Goal: Ask a question: Seek information or help from site administrators or community

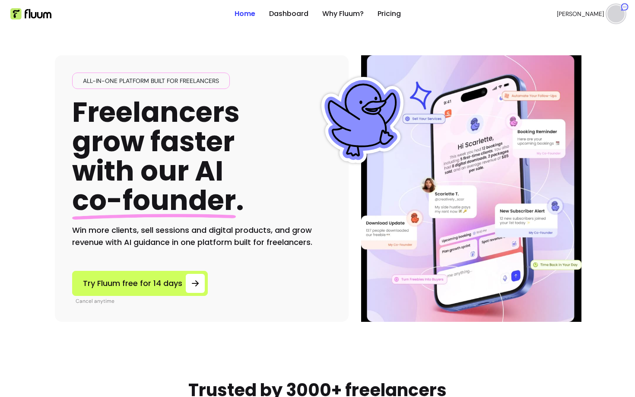
click at [296, 19] on ul "Home Dashboard Why Fluum? Pricing" at bounding box center [318, 14] width 166 height 28
click at [291, 15] on link "Dashboard" at bounding box center [288, 14] width 39 height 10
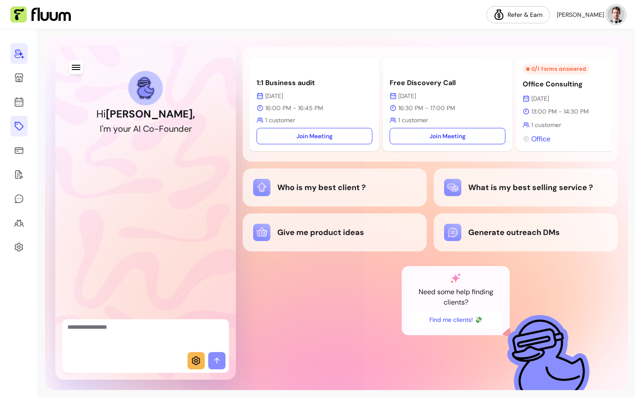
click at [21, 131] on icon at bounding box center [19, 126] width 10 height 10
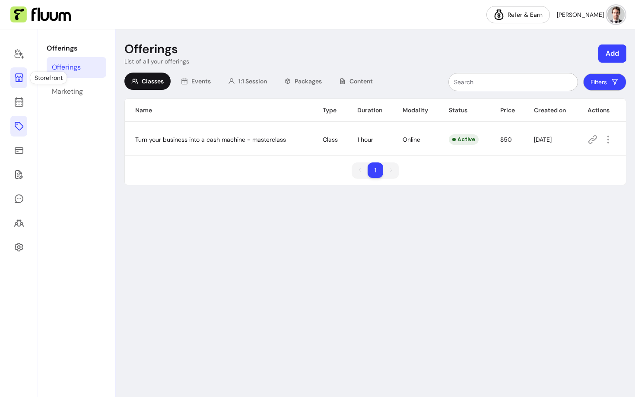
click at [23, 82] on icon at bounding box center [19, 78] width 10 height 10
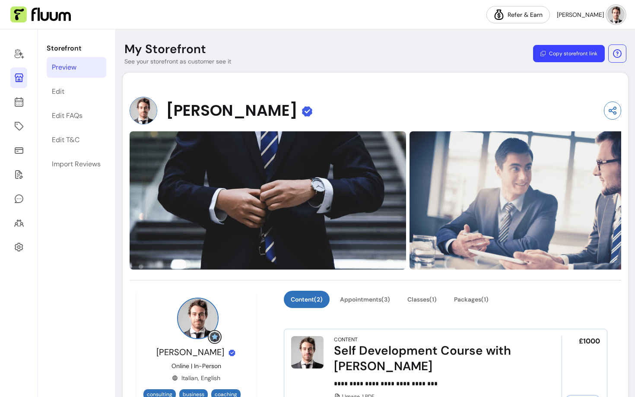
scroll to position [75, 0]
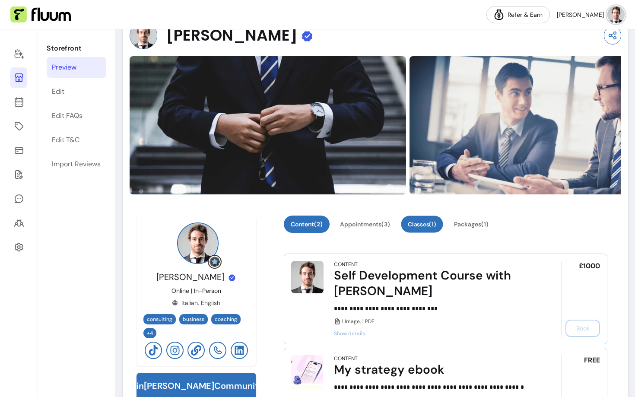
click at [428, 223] on button "Classes ( 1 )" at bounding box center [422, 224] width 42 height 17
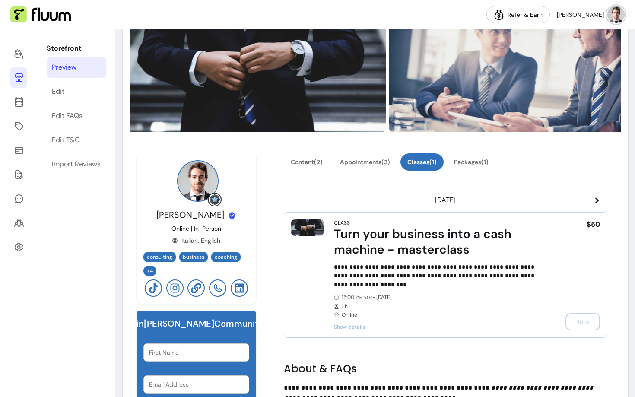
scroll to position [125, 0]
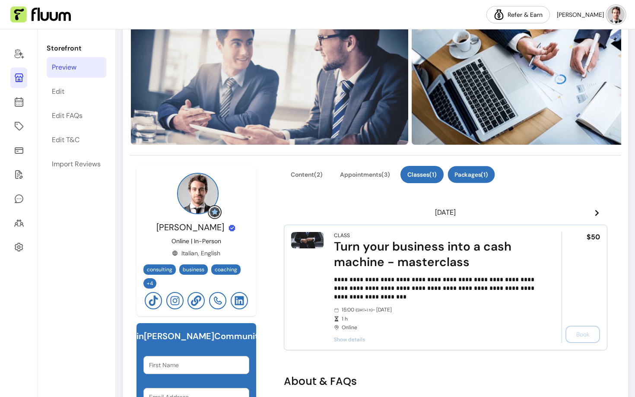
click at [472, 173] on button "Packages ( 1 )" at bounding box center [471, 174] width 47 height 17
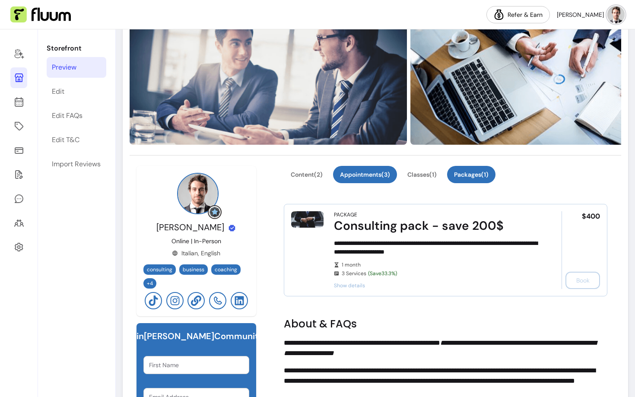
click at [365, 171] on button "Appointments ( 3 )" at bounding box center [365, 174] width 64 height 17
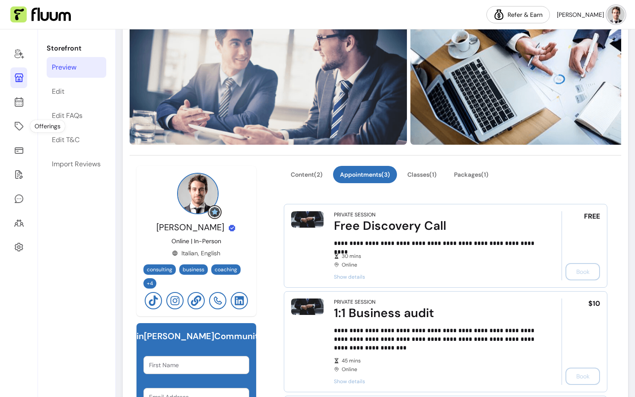
click at [8, 122] on div at bounding box center [19, 213] width 38 height 368
click at [19, 124] on icon at bounding box center [19, 126] width 10 height 10
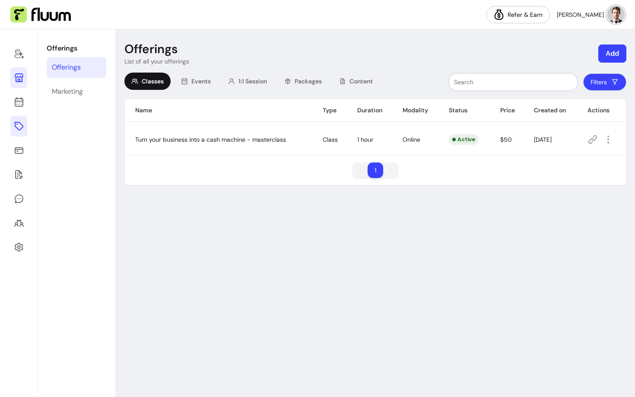
click at [27, 79] on link at bounding box center [18, 77] width 17 height 21
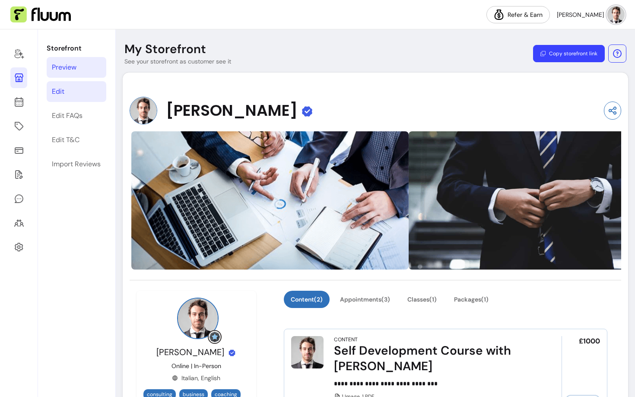
click at [91, 89] on link "Edit" at bounding box center [77, 91] width 60 height 21
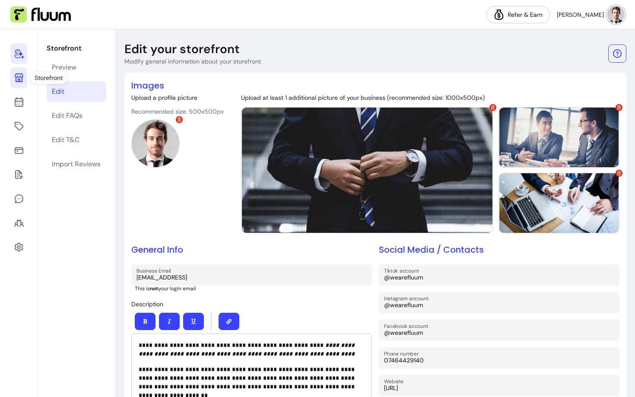
click at [18, 48] on link at bounding box center [18, 53] width 17 height 21
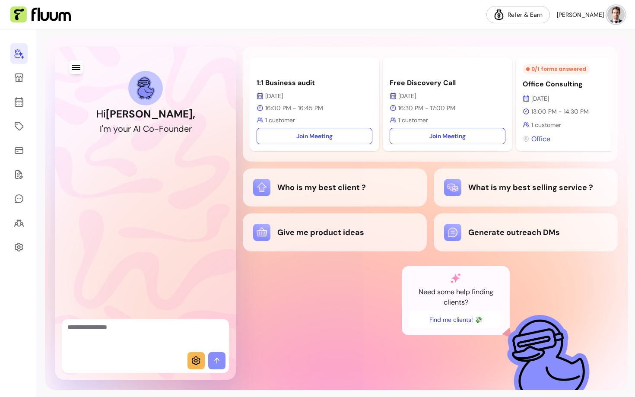
click at [201, 363] on icon at bounding box center [196, 361] width 10 height 10
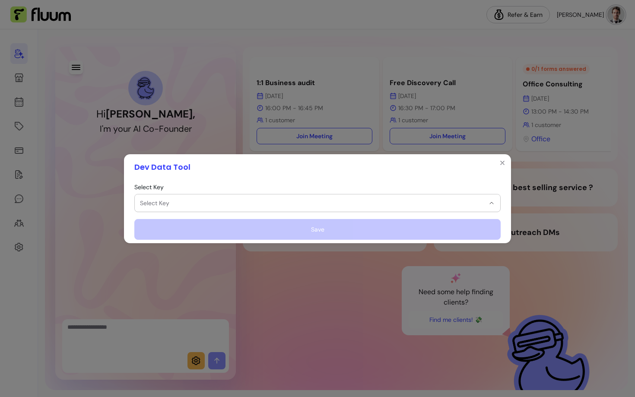
click at [255, 203] on span "Select Key" at bounding box center [312, 203] width 345 height 9
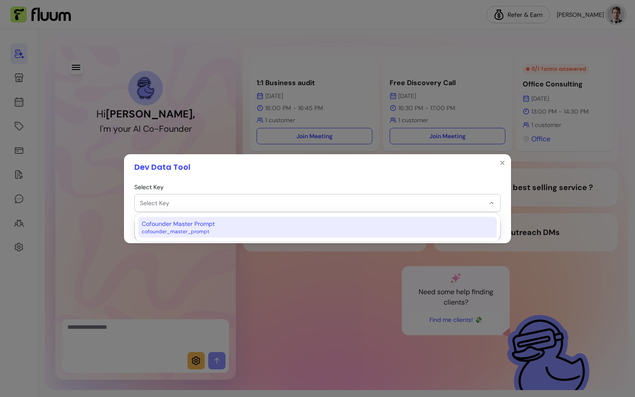
click at [246, 228] on div "Cofounder Master Prompt cofounder_master_prompt" at bounding box center [313, 228] width 343 height 16
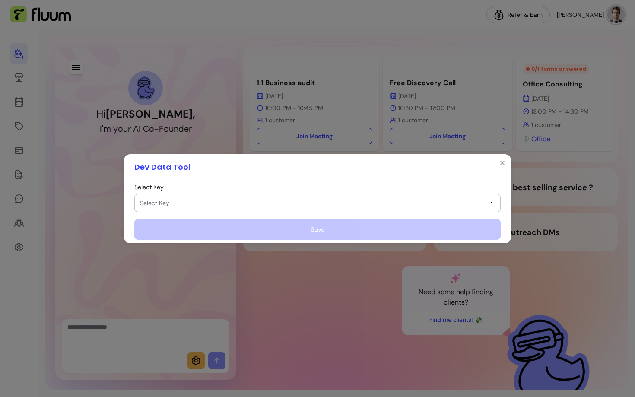
select select "**********"
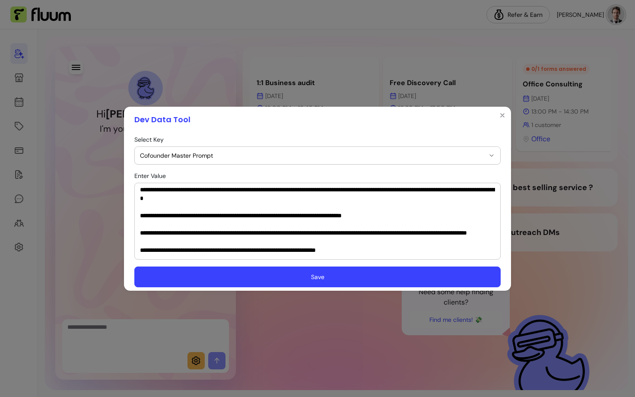
scroll to position [80, 0]
click at [261, 209] on textarea "Enter Value" at bounding box center [317, 221] width 355 height 69
click at [329, 205] on textarea "Enter Value" at bounding box center [317, 221] width 355 height 69
type textarea "**********"
click at [331, 285] on button "Save" at bounding box center [317, 277] width 367 height 21
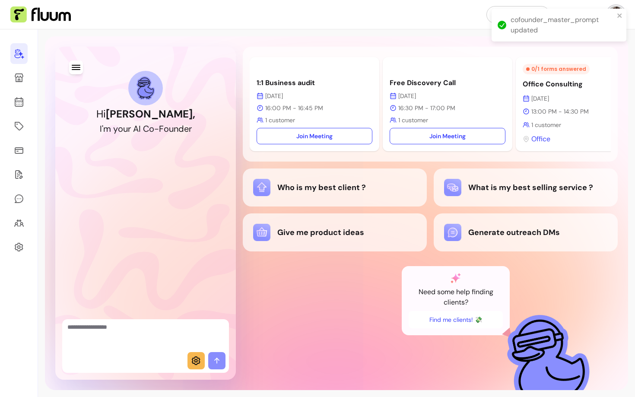
scroll to position [140, 0]
click at [141, 337] on textarea "Ask me anything..." at bounding box center [145, 336] width 156 height 26
click at [338, 232] on div "Give me product ideas" at bounding box center [334, 232] width 163 height 17
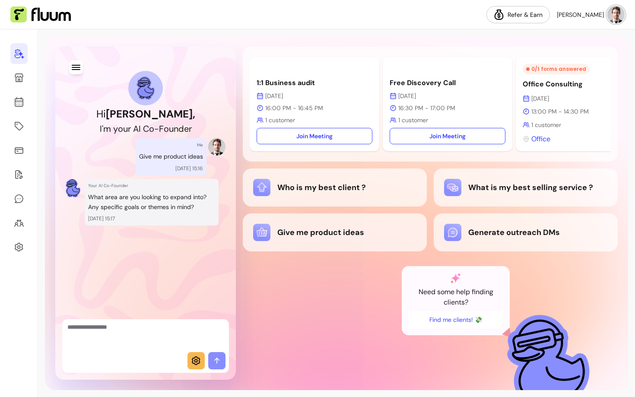
click at [139, 345] on textarea "Ask me anything..." at bounding box center [145, 336] width 156 height 26
type textarea "**********"
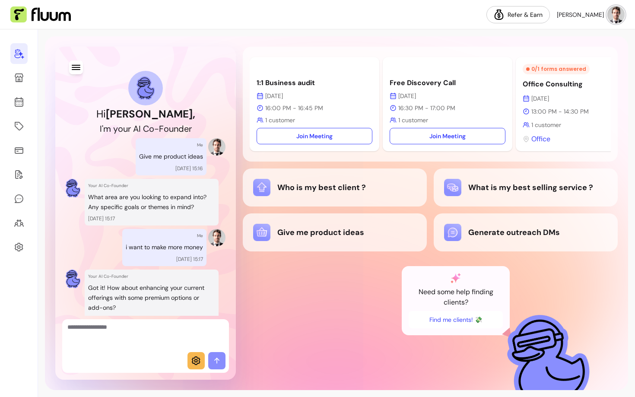
scroll to position [38, 0]
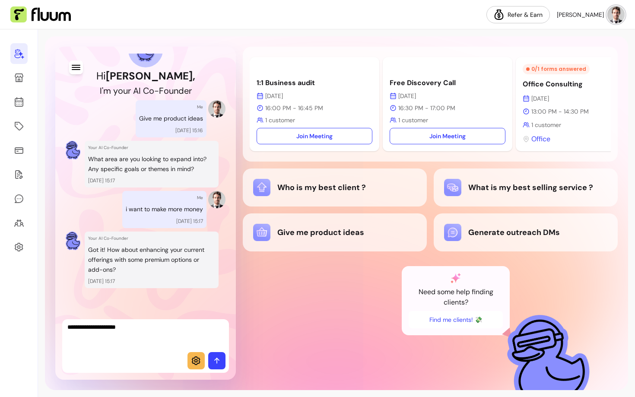
type textarea "**********"
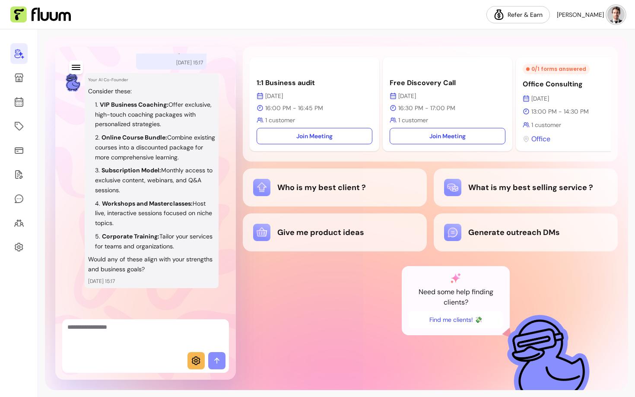
click at [163, 344] on textarea "Ask me anything..." at bounding box center [145, 336] width 156 height 26
type textarea "**********"
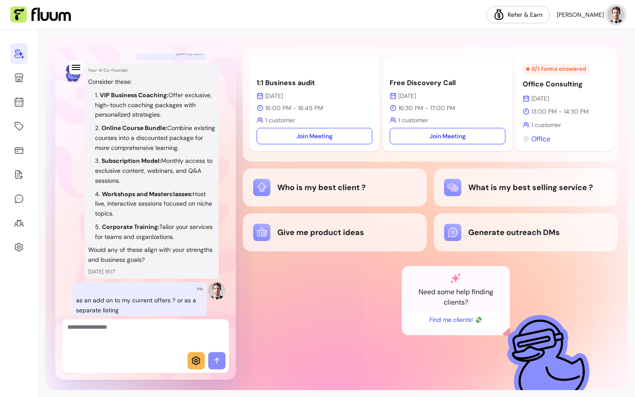
scroll to position [437, 0]
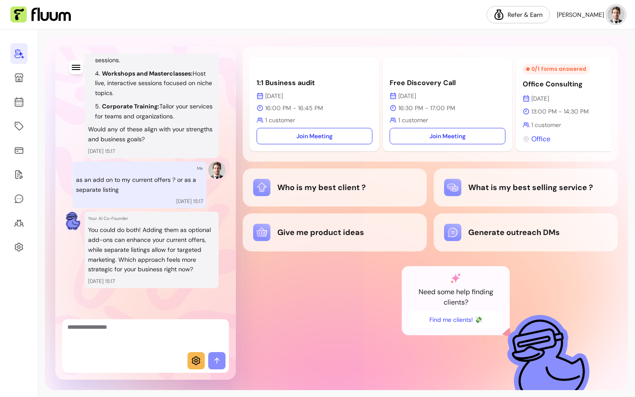
click at [198, 362] on icon at bounding box center [196, 361] width 10 height 10
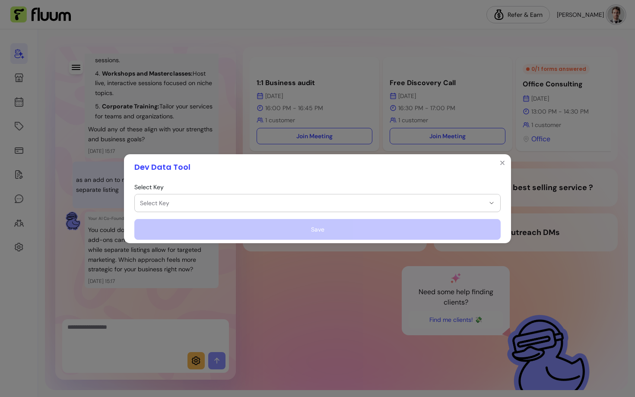
click at [203, 206] on span "Select Key" at bounding box center [312, 203] width 345 height 9
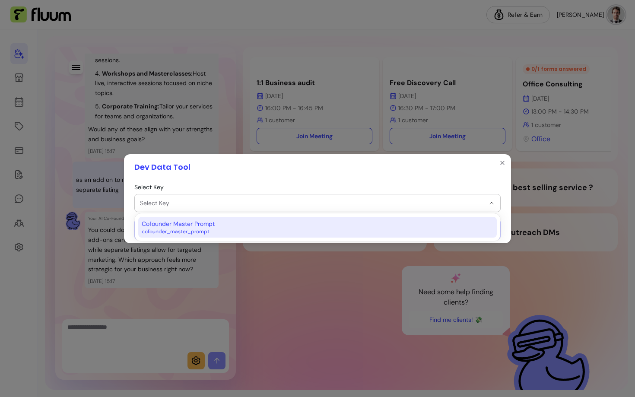
click at [192, 226] on span "Cofounder Master Prompt" at bounding box center [178, 224] width 73 height 9
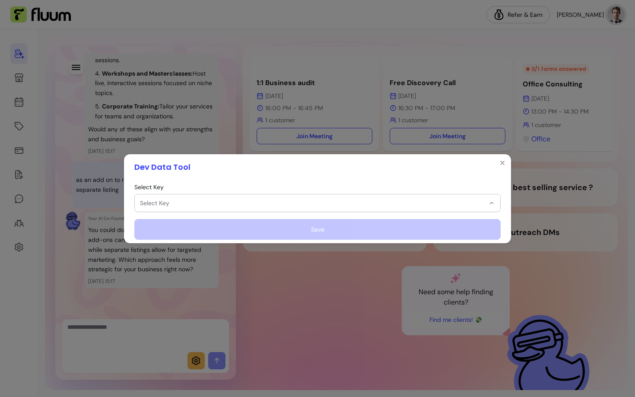
select select "**********"
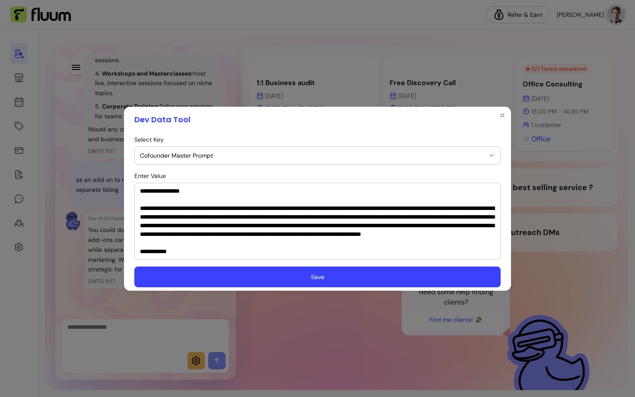
click at [233, 222] on textarea "Enter Value" at bounding box center [317, 221] width 355 height 69
click at [228, 222] on textarea "Enter Value" at bounding box center [317, 221] width 355 height 69
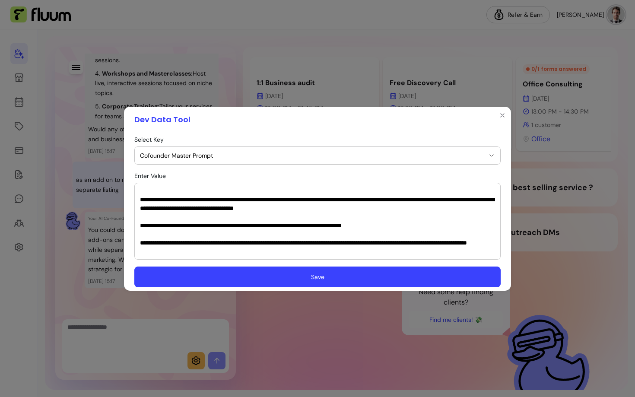
scroll to position [67, 0]
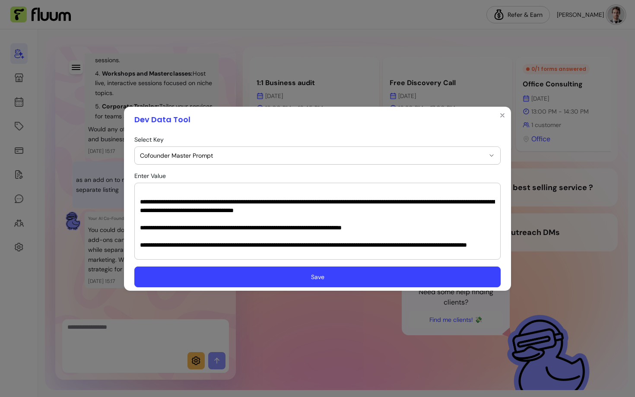
drag, startPoint x: 139, startPoint y: 193, endPoint x: 317, endPoint y: 248, distance: 185.9
click at [317, 248] on div at bounding box center [317, 221] width 367 height 77
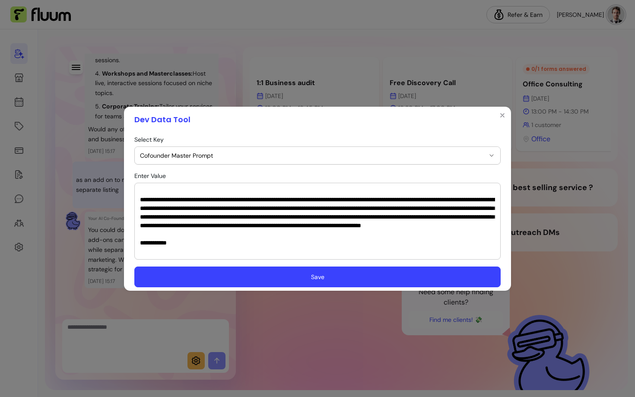
scroll to position [7, 0]
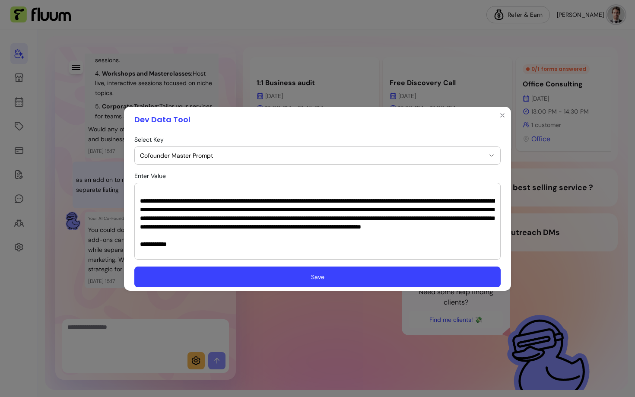
drag, startPoint x: 319, startPoint y: 215, endPoint x: 149, endPoint y: 243, distance: 172.2
click at [149, 243] on textarea "Enter Value" at bounding box center [317, 221] width 355 height 69
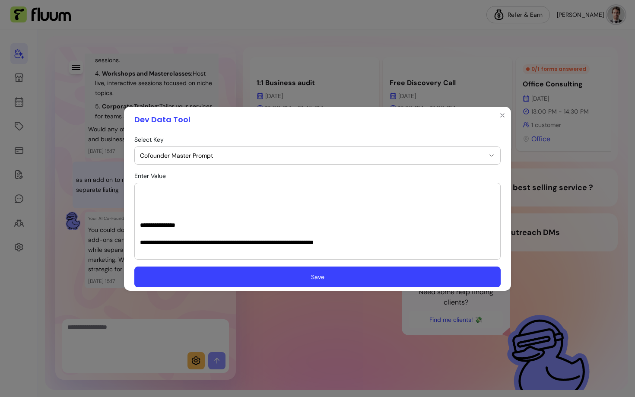
paste textarea "**********"
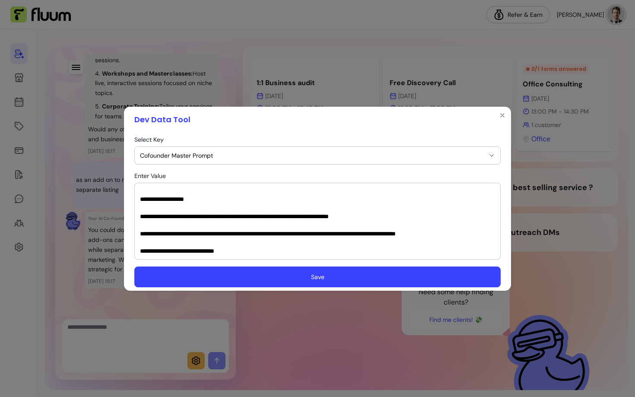
scroll to position [424, 0]
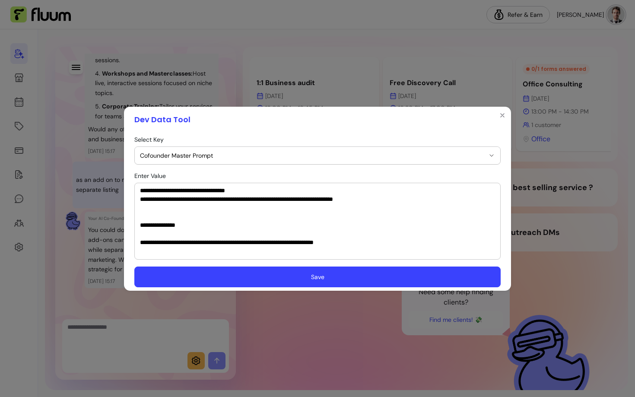
type textarea "**********"
click at [254, 273] on button "Save" at bounding box center [317, 277] width 367 height 21
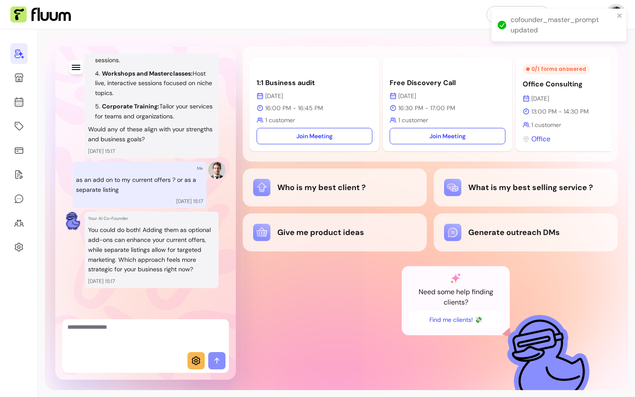
scroll to position [597, 0]
click at [79, 63] on icon "button" at bounding box center [76, 67] width 10 height 10
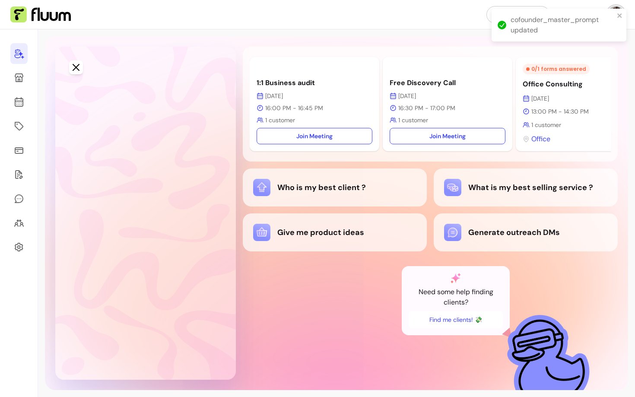
click at [89, 93] on span "New conversation" at bounding box center [114, 90] width 57 height 10
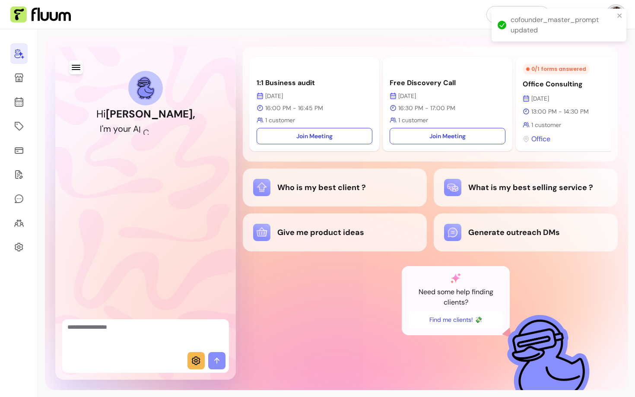
click at [150, 352] on div at bounding box center [145, 362] width 167 height 21
click at [341, 195] on div "Who is my best client ?" at bounding box center [334, 187] width 163 height 17
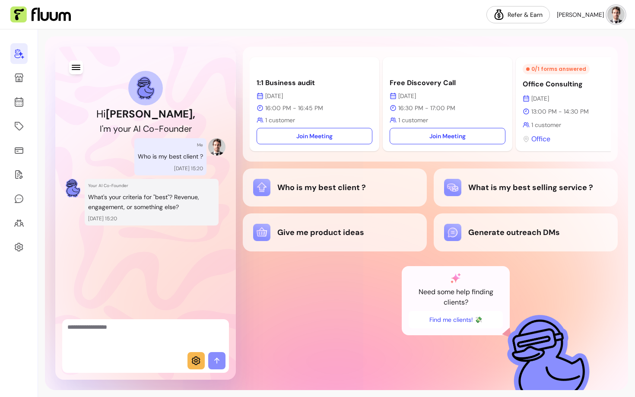
click at [103, 349] on div at bounding box center [145, 335] width 167 height 33
type textarea "**********"
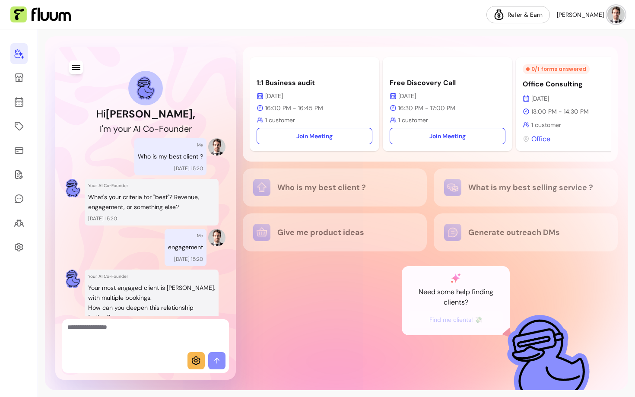
scroll to position [48, 0]
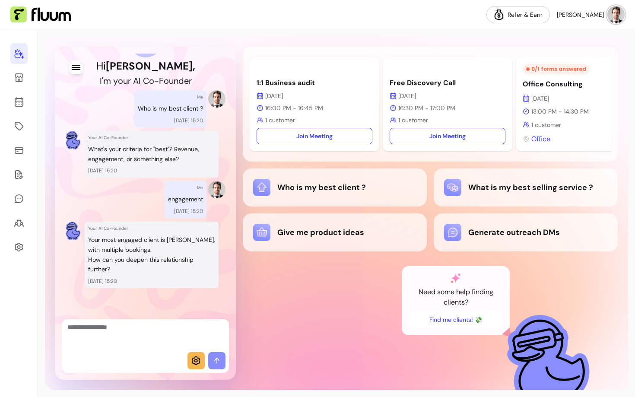
click at [131, 344] on textarea "Ask me anything..." at bounding box center [145, 336] width 156 height 26
type textarea "**********"
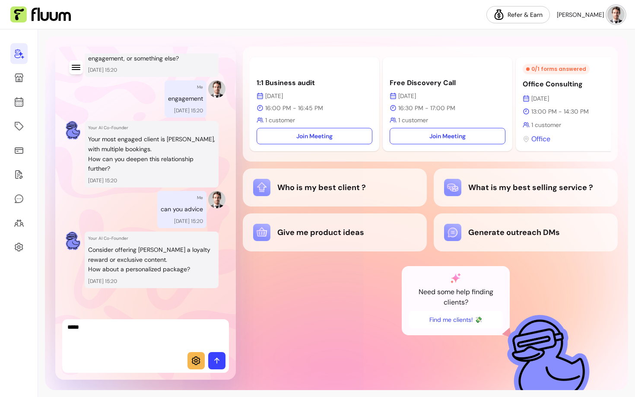
type textarea "*****"
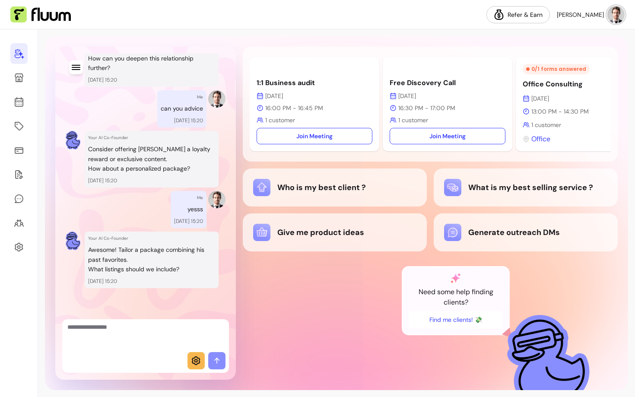
click at [125, 334] on textarea "Ask me anything..." at bounding box center [145, 336] width 156 height 26
type textarea "**********"
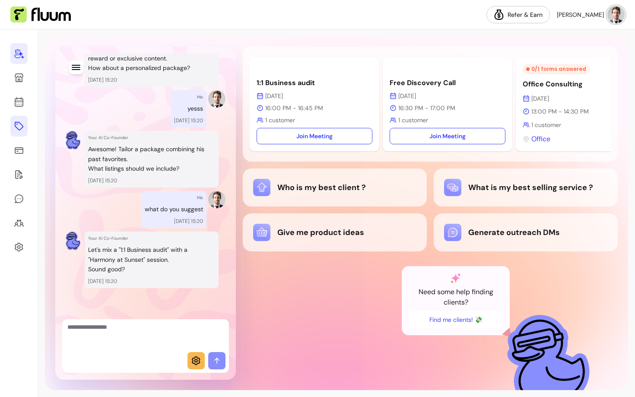
click at [18, 123] on icon at bounding box center [19, 126] width 10 height 10
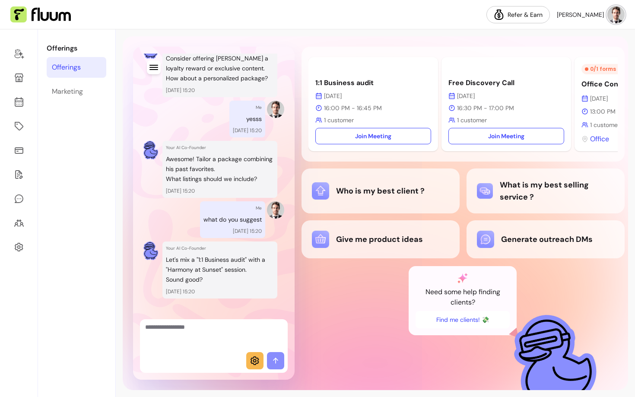
click at [86, 68] on link "Offerings" at bounding box center [77, 67] width 60 height 21
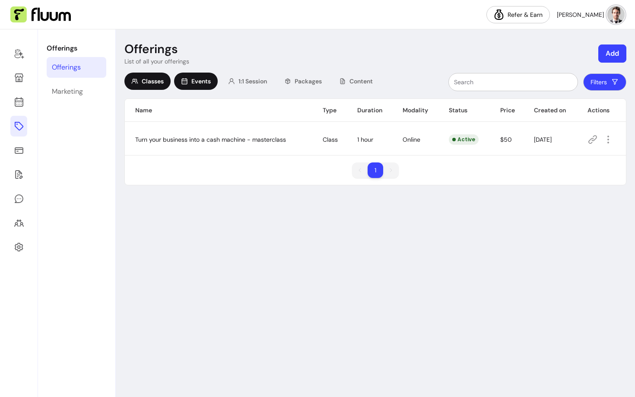
click at [204, 86] on div "Events" at bounding box center [196, 81] width 44 height 17
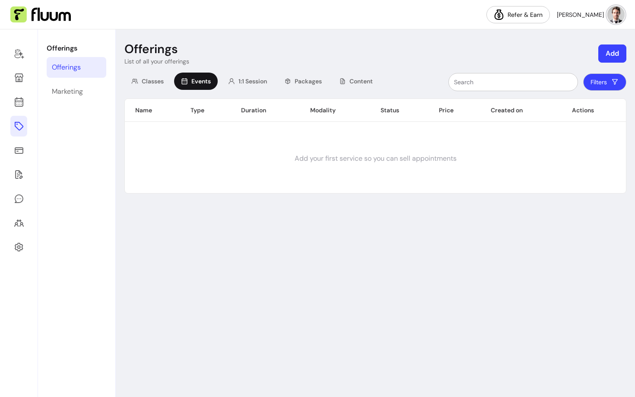
click at [255, 90] on div "Classes Events 1:1 Session Packages Content" at bounding box center [251, 82] width 255 height 19
click at [253, 84] on span "1:1 Session" at bounding box center [253, 81] width 29 height 9
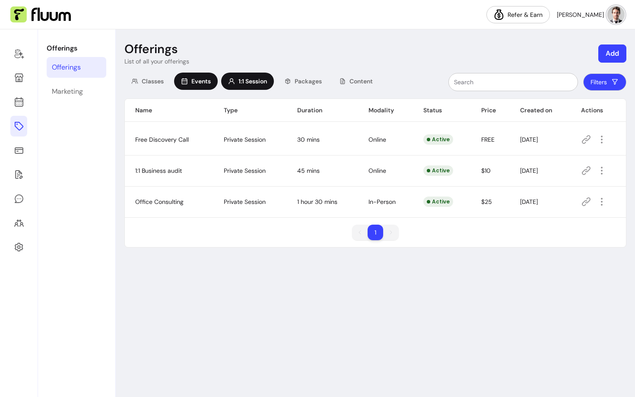
click at [198, 82] on span "Events" at bounding box center [200, 81] width 19 height 9
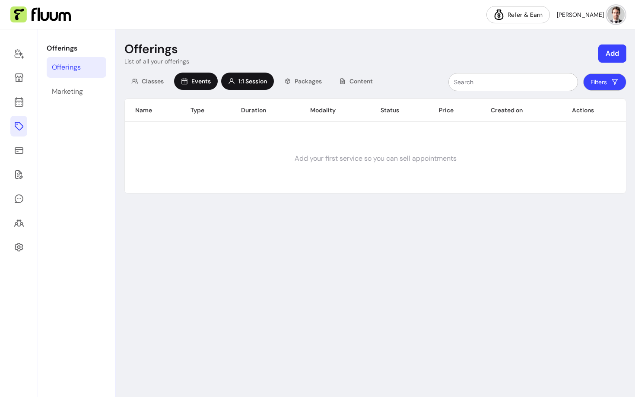
click at [234, 74] on div "1:1 Session" at bounding box center [247, 81] width 53 height 17
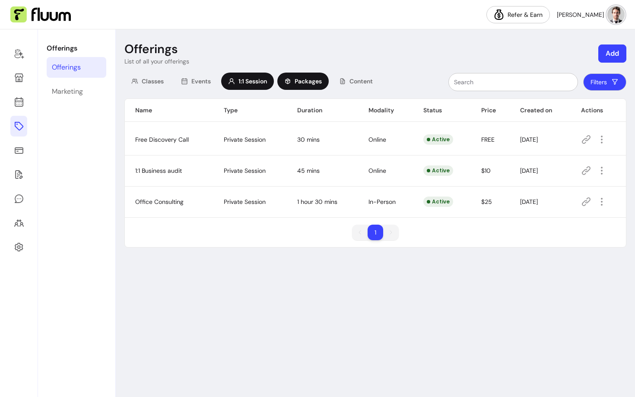
click at [312, 82] on span "Packages" at bounding box center [308, 81] width 27 height 9
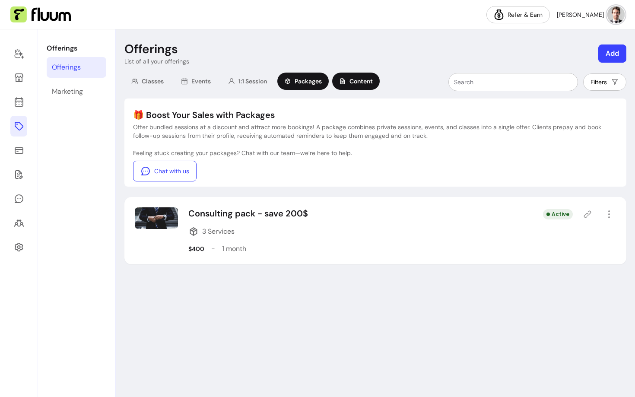
click at [354, 83] on span "Content" at bounding box center [361, 81] width 23 height 9
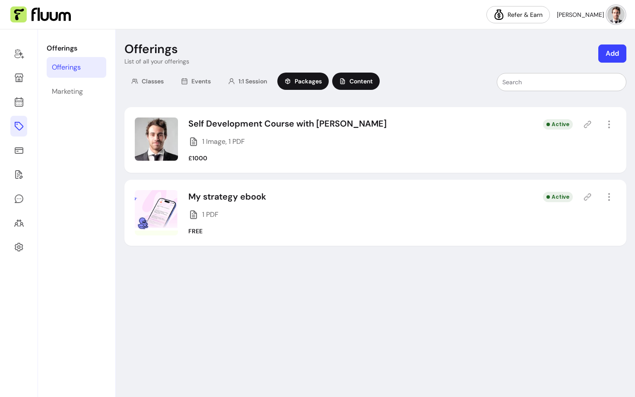
click at [314, 85] on span "Packages" at bounding box center [308, 81] width 27 height 9
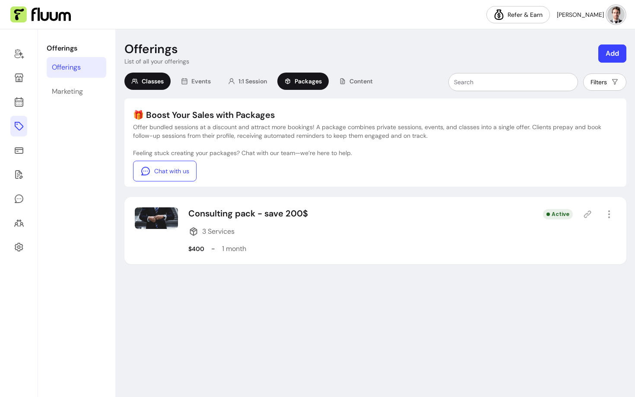
click at [140, 88] on div "Classes" at bounding box center [147, 81] width 46 height 17
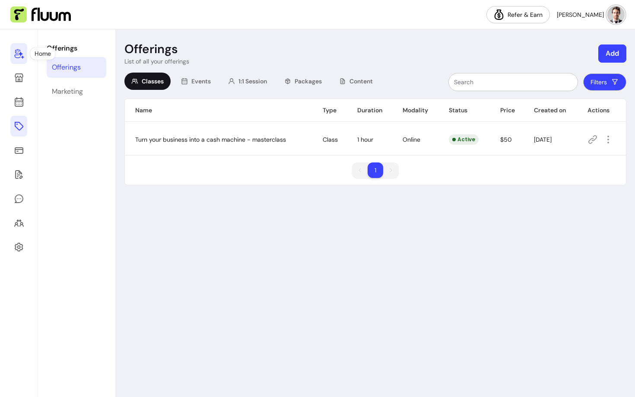
click at [19, 51] on icon at bounding box center [19, 53] width 10 height 10
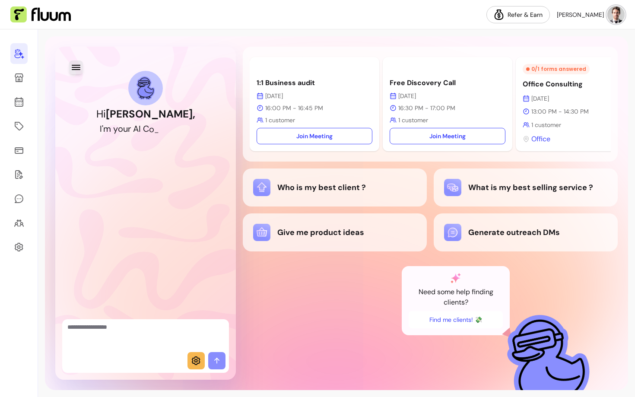
click at [78, 66] on icon "button" at bounding box center [76, 67] width 10 height 10
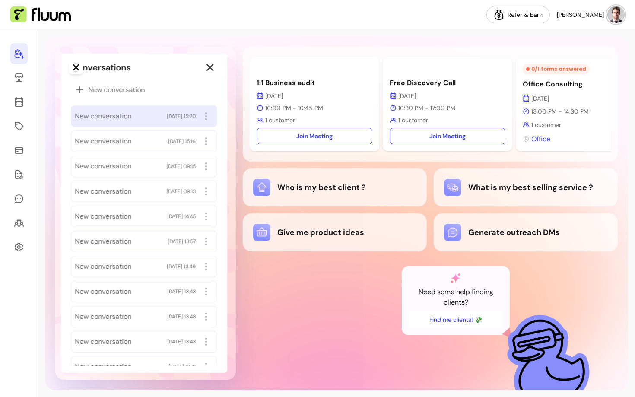
click at [127, 118] on span "New conversation" at bounding box center [103, 116] width 57 height 10
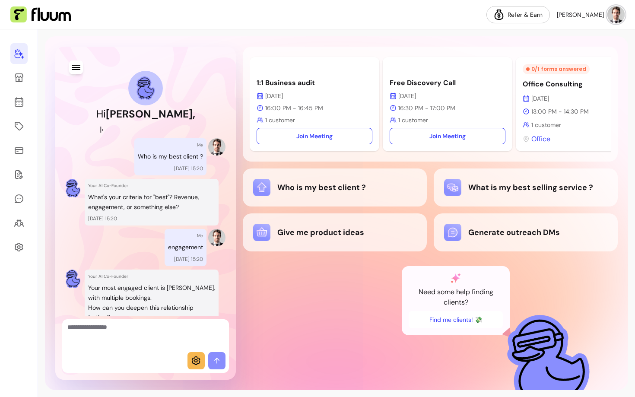
scroll to position [350, 0]
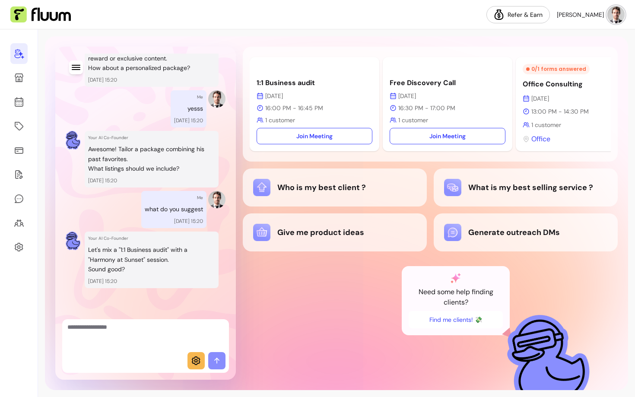
click at [142, 342] on textarea "Ask me anything..." at bounding box center [145, 336] width 156 height 26
type textarea "**********"
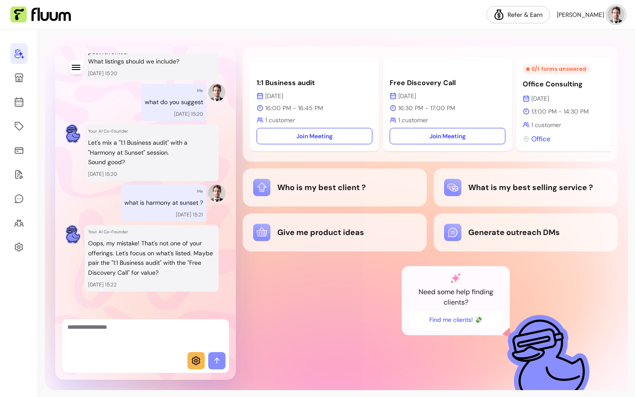
scroll to position [461, 0]
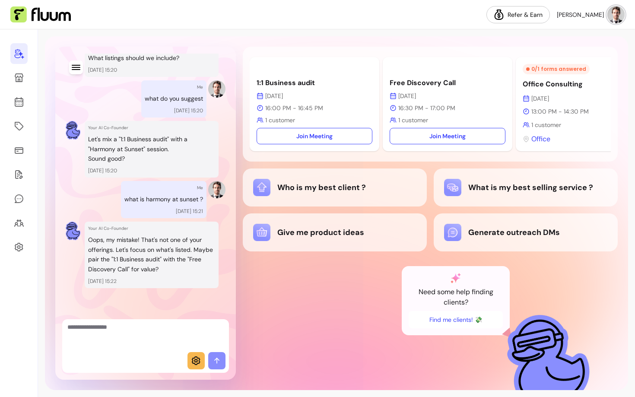
click at [143, 363] on div at bounding box center [145, 362] width 167 height 21
click at [149, 340] on textarea "Ask me anything..." at bounding box center [145, 336] width 156 height 26
type textarea "**********"
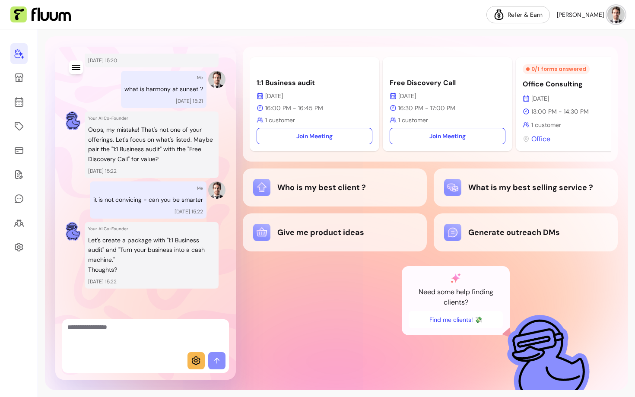
click at [132, 340] on textarea "Ask me anything..." at bounding box center [145, 336] width 156 height 26
type textarea "**********"
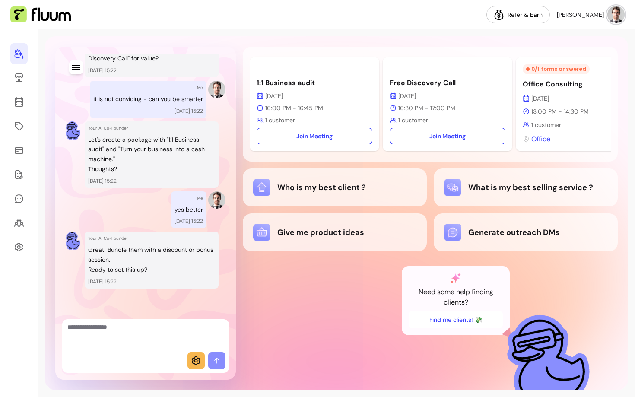
click at [151, 352] on div at bounding box center [145, 362] width 167 height 21
click at [145, 344] on textarea "Ask me anything..." at bounding box center [145, 336] width 156 height 26
type textarea "**********"
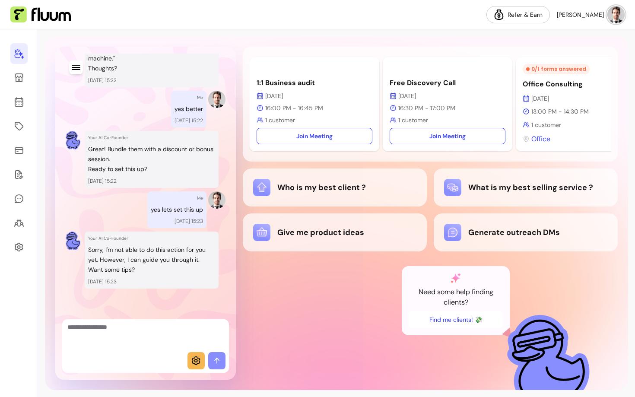
click at [132, 355] on div at bounding box center [145, 362] width 167 height 21
click at [134, 347] on textarea "Ask me anything..." at bounding box center [145, 336] width 156 height 26
type textarea "*********"
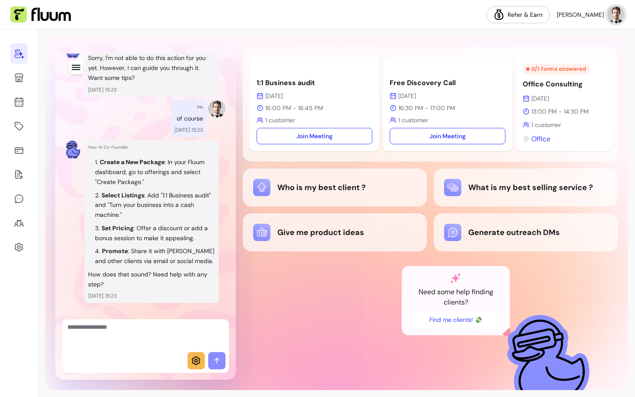
scroll to position [965, 0]
click at [150, 234] on p "Set Pricing : Offer a discount or add a bonus session to make it appealing." at bounding box center [151, 232] width 113 height 18
click at [162, 233] on p "Set Pricing : Offer a discount or add a bonus session to make it appealing." at bounding box center [151, 232] width 113 height 18
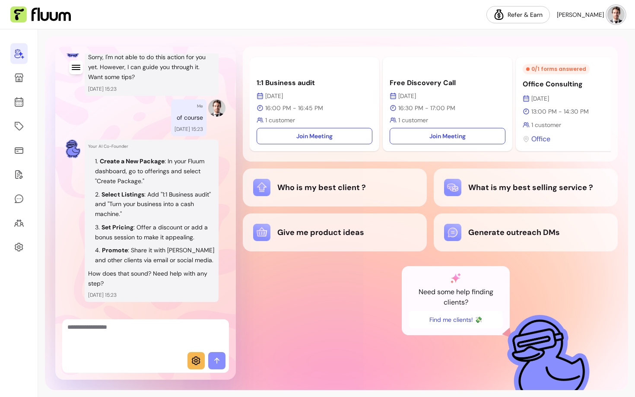
click at [162, 233] on p "Set Pricing : Offer a discount or add a bonus session to make it appealing." at bounding box center [151, 232] width 113 height 18
click at [135, 339] on textarea "Ask me anything..." at bounding box center [145, 336] width 156 height 26
type textarea "**********"
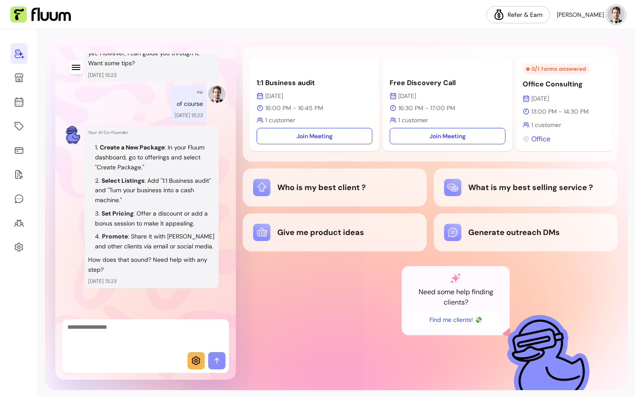
scroll to position [989, 0]
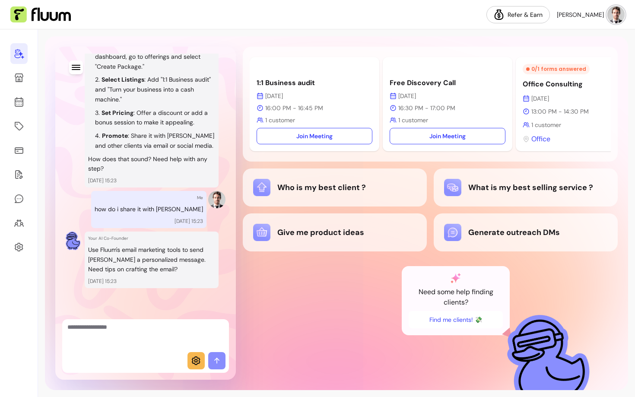
click at [112, 341] on textarea "Ask me anything..." at bounding box center [145, 336] width 156 height 26
type textarea "**********"
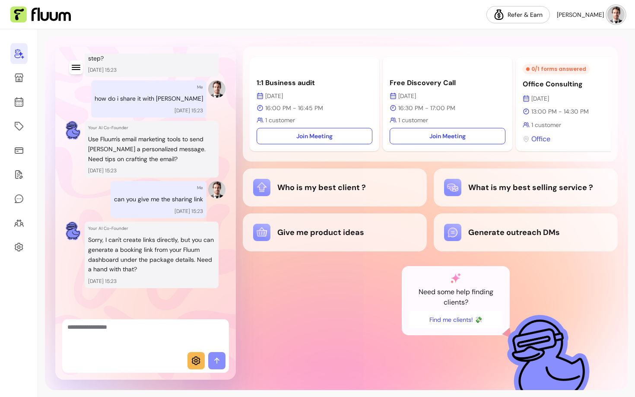
click at [121, 245] on p "Sorry, I can't create links directly, but you can generate a booking link from …" at bounding box center [151, 254] width 127 height 39
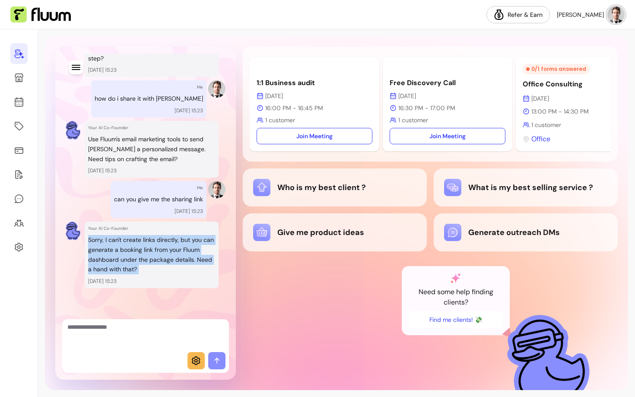
click at [121, 245] on p "Sorry, I can't create links directly, but you can generate a booking link from …" at bounding box center [151, 254] width 127 height 39
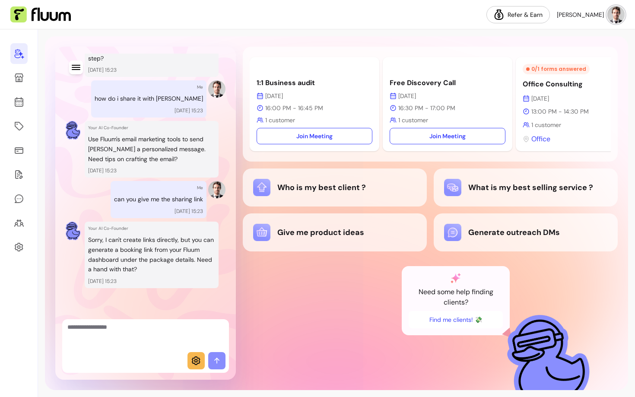
click at [127, 263] on p "Sorry, I can't create links directly, but you can generate a booking link from …" at bounding box center [151, 254] width 127 height 39
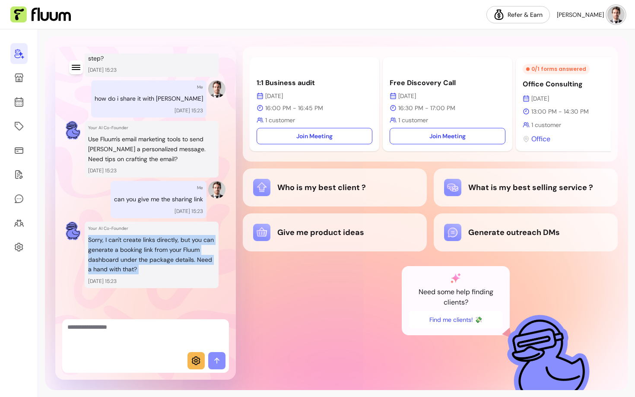
click at [127, 263] on p "Sorry, I can't create links directly, but you can generate a booking link from …" at bounding box center [151, 254] width 127 height 39
click at [130, 270] on p "Sorry, I can't create links directly, but you can generate a booking link from …" at bounding box center [151, 254] width 127 height 39
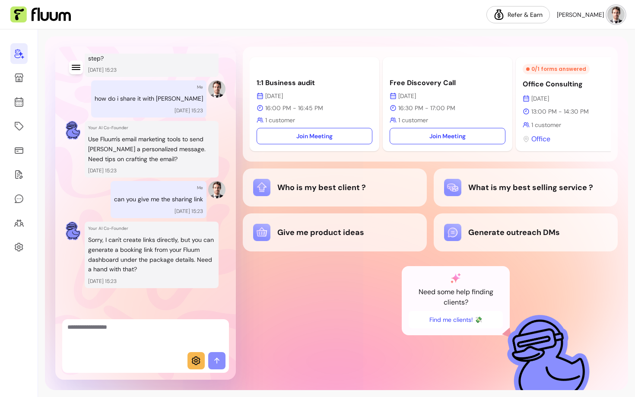
click at [126, 270] on p "Sorry, I can't create links directly, but you can generate a booking link from …" at bounding box center [151, 254] width 127 height 39
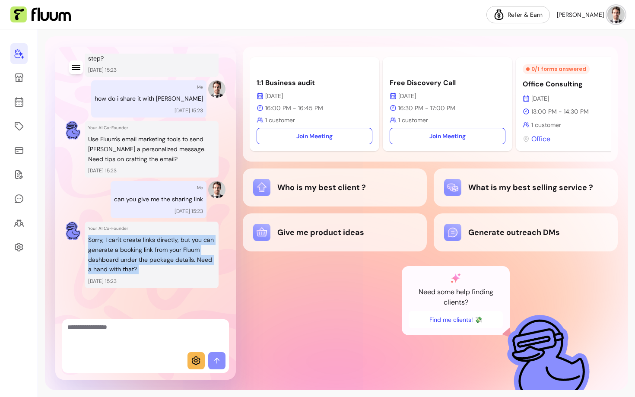
click at [126, 270] on p "Sorry, I can't create links directly, but you can generate a booking link from …" at bounding box center [151, 254] width 127 height 39
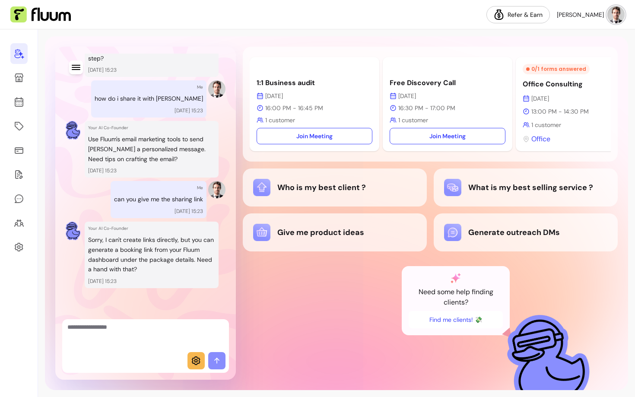
click at [113, 347] on textarea "Ask me anything..." at bounding box center [145, 336] width 156 height 26
type textarea "***"
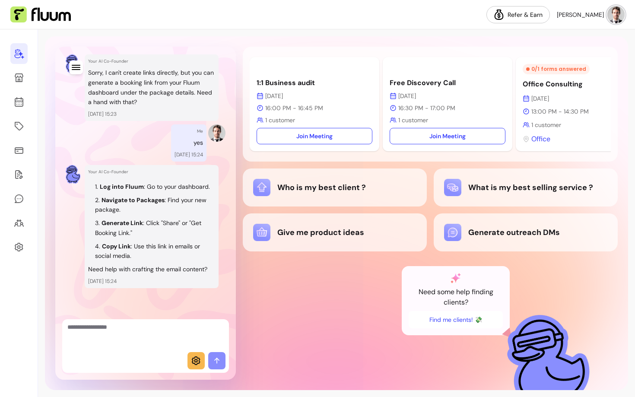
click at [132, 335] on textarea "Ask me anything..." at bounding box center [145, 336] width 156 height 26
click at [519, 236] on div "Generate outreach DMs" at bounding box center [525, 232] width 163 height 17
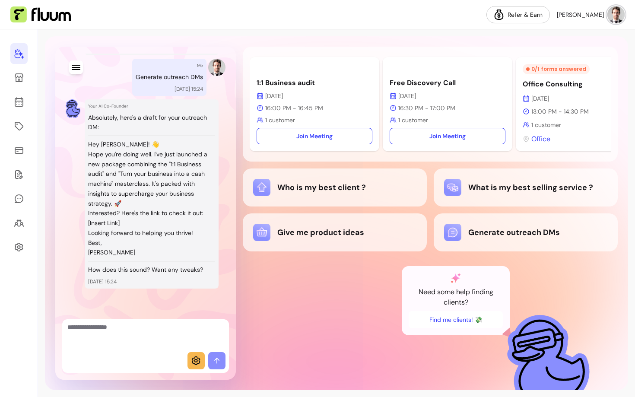
scroll to position [1188, 0]
click at [130, 252] on p "[PERSON_NAME]" at bounding box center [151, 248] width 127 height 20
click at [478, 196] on div "What is my best selling service ?" at bounding box center [525, 187] width 163 height 17
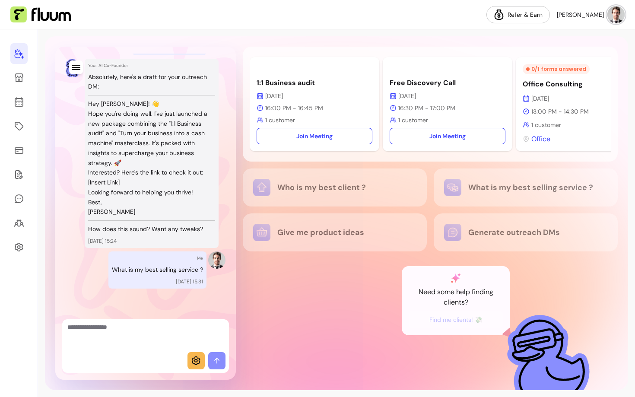
click at [127, 332] on textarea "Ask me anything..." at bounding box center [145, 336] width 156 height 26
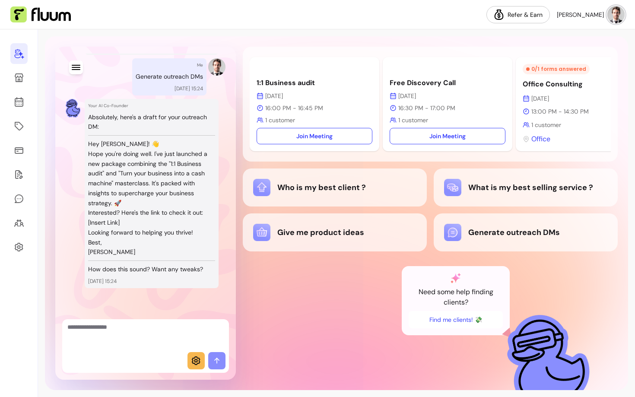
scroll to position [1188, 0]
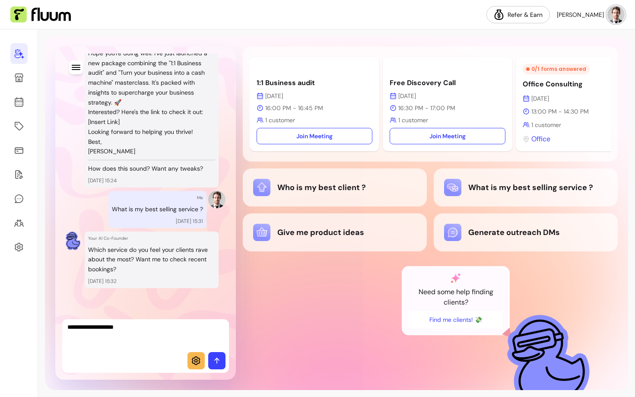
type textarea "**********"
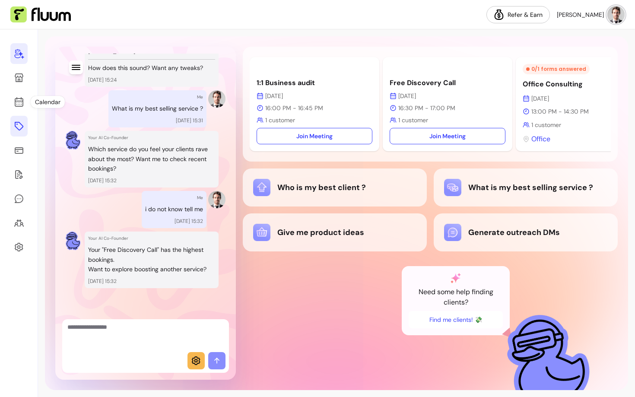
click at [18, 125] on icon at bounding box center [19, 126] width 10 height 10
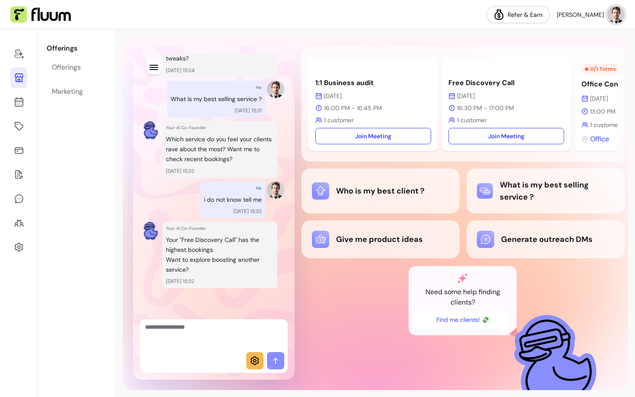
click at [20, 73] on icon at bounding box center [19, 78] width 10 height 10
